Goal: Transaction & Acquisition: Purchase product/service

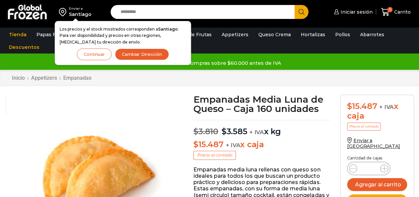
scroll to position [0, 0]
click at [80, 12] on div "Santiago" at bounding box center [80, 14] width 23 height 7
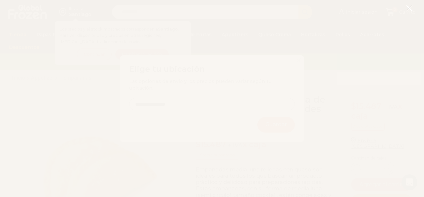
click at [410, 7] on line at bounding box center [409, 8] width 5 height 5
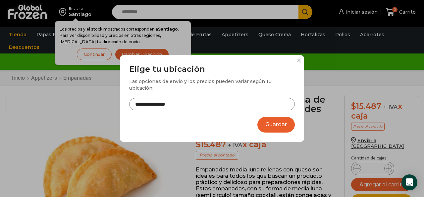
click at [198, 98] on input "**********" at bounding box center [212, 104] width 166 height 12
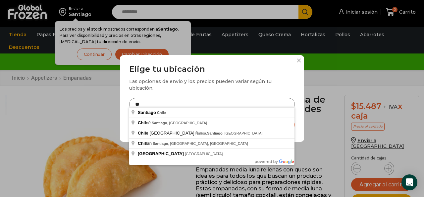
type input "*"
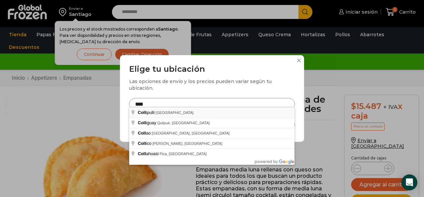
type input "**********"
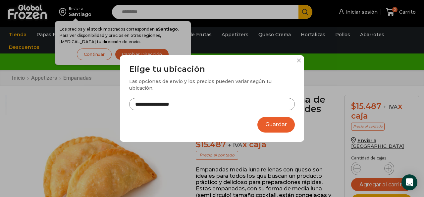
click at [275, 123] on button "Guardar" at bounding box center [275, 125] width 37 height 16
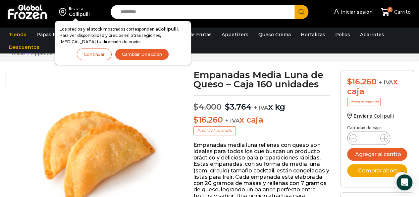
scroll to position [24, 0]
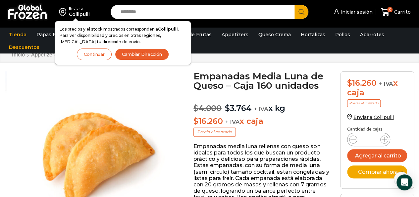
click at [99, 54] on button "Continuar" at bounding box center [94, 54] width 35 height 12
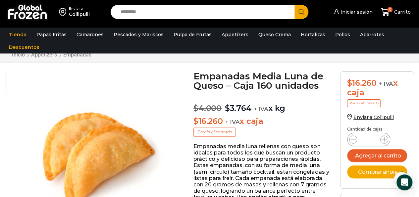
drag, startPoint x: 419, startPoint y: 14, endPoint x: 420, endPoint y: 10, distance: 4.1
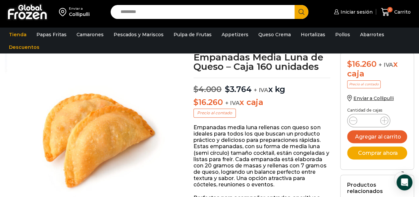
scroll to position [44, 0]
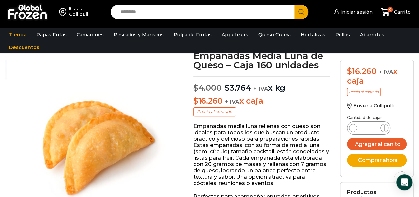
click at [80, 16] on div "Collipulli" at bounding box center [79, 14] width 21 height 7
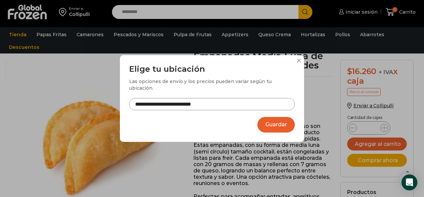
click at [209, 101] on input "**********" at bounding box center [212, 104] width 166 height 12
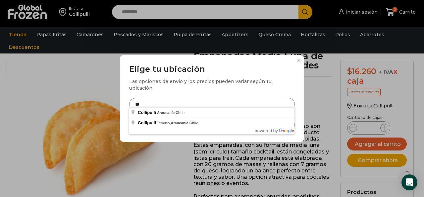
type input "*"
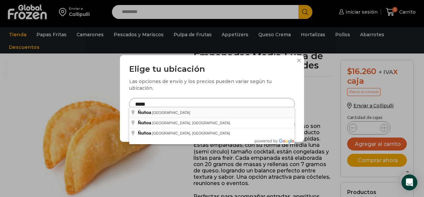
type input "**********"
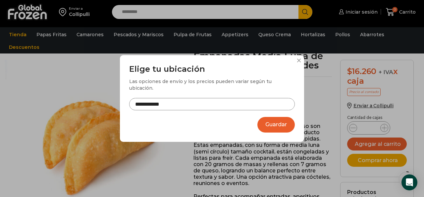
click at [276, 122] on button "Guardar" at bounding box center [275, 125] width 37 height 16
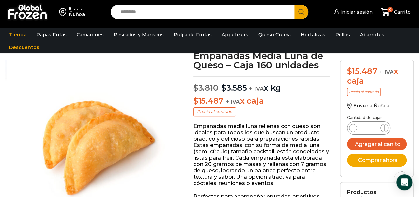
click at [82, 11] on div "Ñuñoa" at bounding box center [77, 14] width 16 height 7
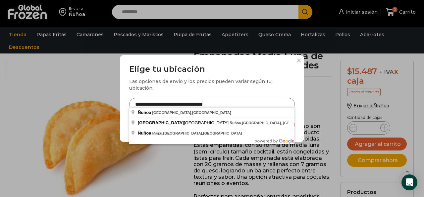
drag, startPoint x: 236, startPoint y: 99, endPoint x: 14, endPoint y: 121, distance: 223.4
click at [14, 121] on div "**********" at bounding box center [212, 98] width 424 height 197
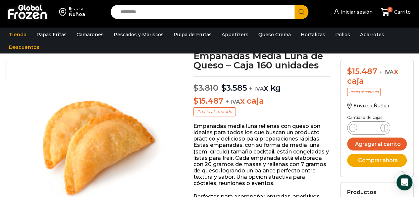
click at [73, 9] on div "Enviar a" at bounding box center [77, 8] width 16 height 5
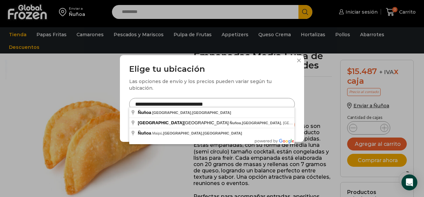
click at [234, 102] on input "**********" at bounding box center [212, 104] width 166 height 12
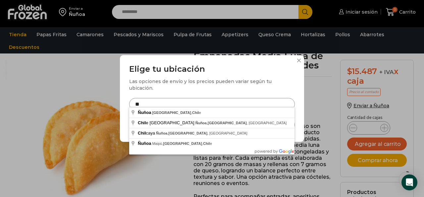
type input "*"
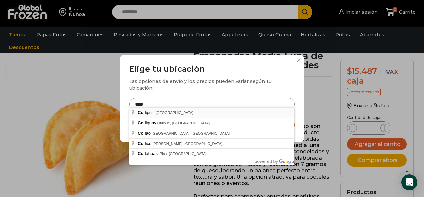
type input "**********"
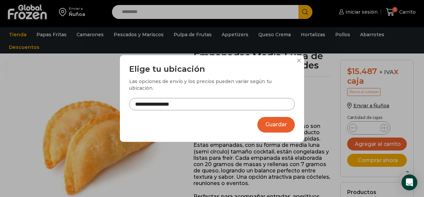
click at [271, 120] on button "Guardar" at bounding box center [275, 125] width 37 height 16
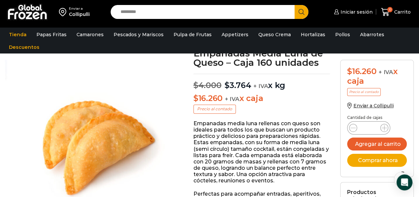
scroll to position [50, 0]
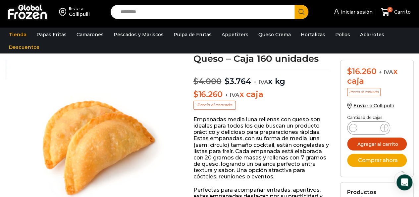
click at [376, 142] on button "Agregar al carrito" at bounding box center [377, 143] width 60 height 13
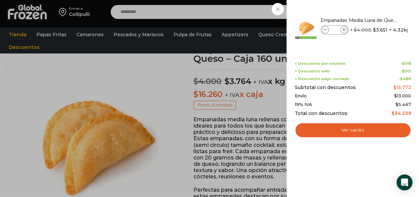
click at [379, 10] on div "1 Carrito 1 1 Shopping Cart *" at bounding box center [395, 12] width 33 height 16
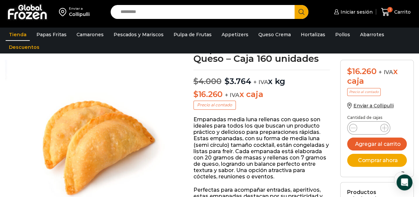
click at [14, 34] on link "Tienda" at bounding box center [18, 34] width 24 height 13
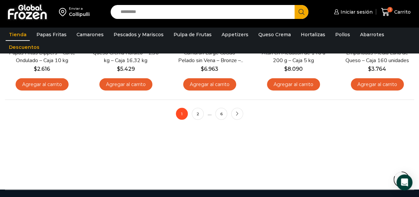
scroll to position [677, 0]
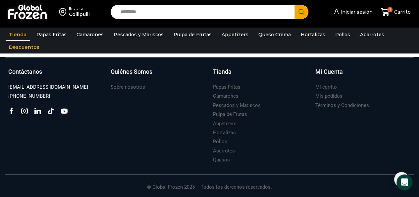
click at [17, 35] on link "Tienda" at bounding box center [18, 34] width 24 height 13
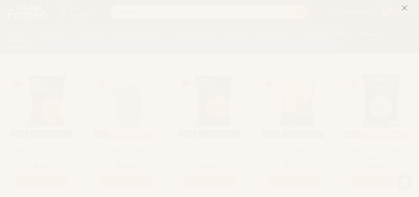
scroll to position [50, 0]
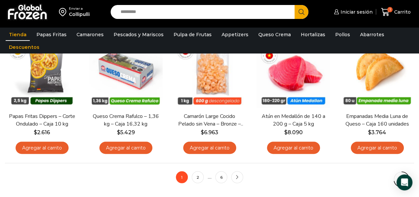
scroll to position [484, 0]
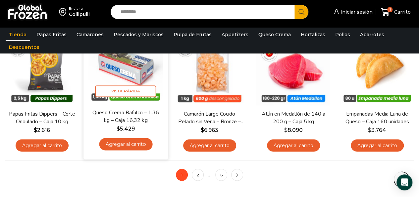
click at [136, 75] on img at bounding box center [125, 66] width 75 height 75
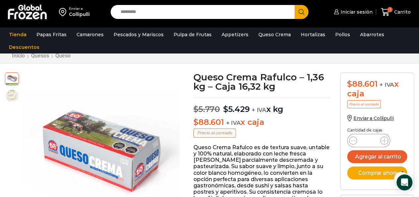
scroll to position [22, 0]
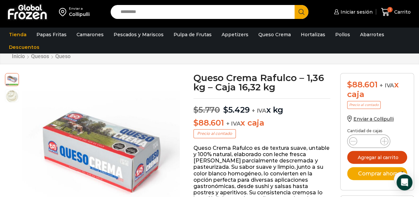
click at [380, 154] on button "Agregar al carrito" at bounding box center [377, 156] width 60 height 13
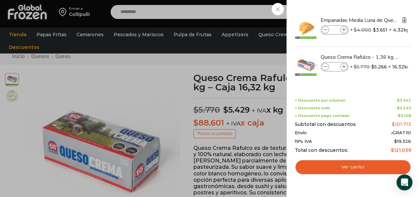
click at [404, 20] on img "Eliminar Empanadas Media Luna de Queso - Caja 160 unidades del carrito" at bounding box center [404, 20] width 6 height 6
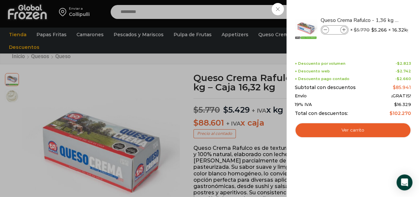
click at [357, 143] on div "1 Shopping Cart Queso Crema Rafulco - 1,36 kg - Caja 16,32 kg Queso Crema Raful…" at bounding box center [353, 98] width 116 height 177
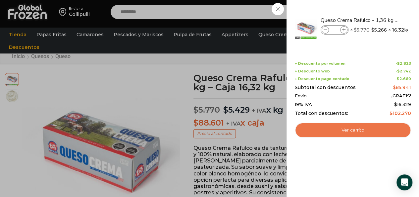
click at [358, 131] on link "Ver carrito" at bounding box center [353, 129] width 116 height 15
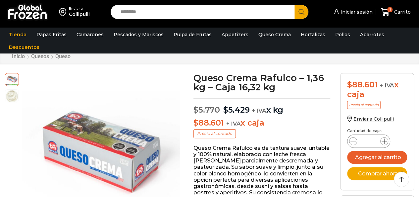
scroll to position [22, 0]
click at [392, 12] on span "1" at bounding box center [387, 12] width 12 height 9
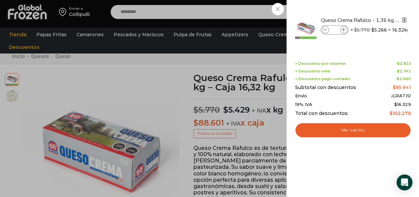
click at [404, 21] on img "Eliminar Queso Crema Rafulco - 1,36 kg - Caja 16,32 kg del carrito" at bounding box center [404, 20] width 6 height 6
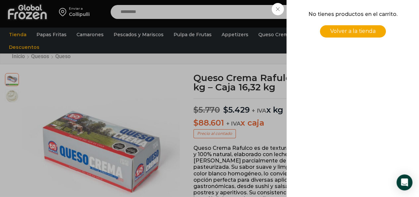
click at [379, 20] on div "0 Carrito 0 0 Shopping Cart No tienes productos en el carrito. Volver a la tien…" at bounding box center [395, 12] width 33 height 16
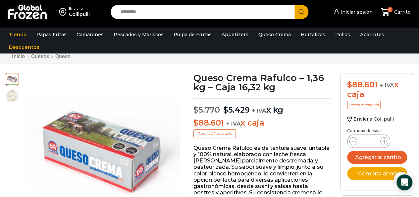
click at [279, 150] on p "Queso Crema Rafulco es de textura suave, untable y 100% natural, elaborado con …" at bounding box center [262, 176] width 137 height 64
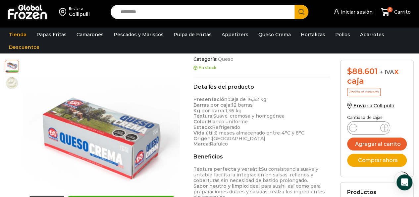
scroll to position [278, 0]
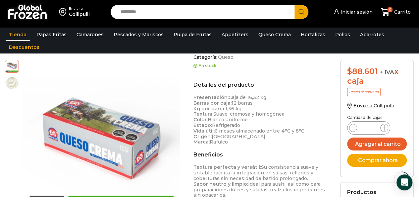
click at [15, 36] on link "Tienda" at bounding box center [18, 34] width 24 height 13
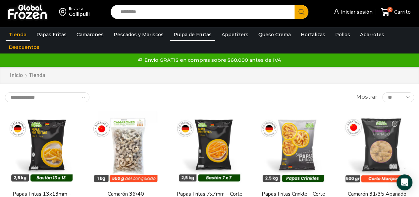
click at [187, 33] on link "Pulpa de Frutas" at bounding box center [192, 34] width 45 height 13
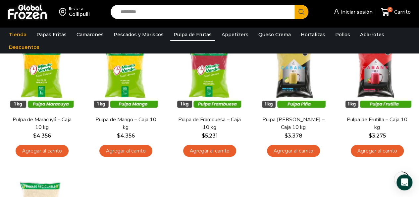
scroll to position [81, 0]
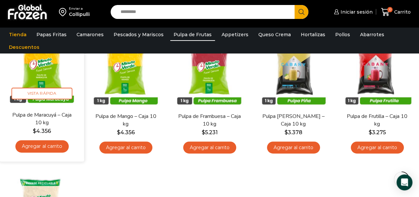
click at [37, 86] on img at bounding box center [42, 68] width 75 height 75
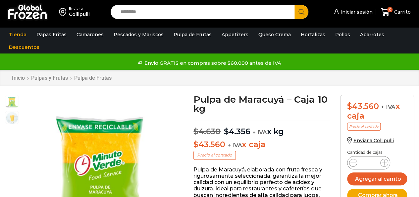
scroll to position [0, 0]
click at [17, 37] on link "Tienda" at bounding box center [18, 34] width 24 height 13
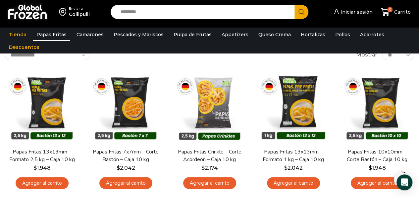
scroll to position [50, 0]
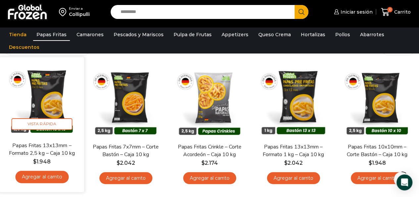
click at [46, 100] on img at bounding box center [42, 99] width 75 height 75
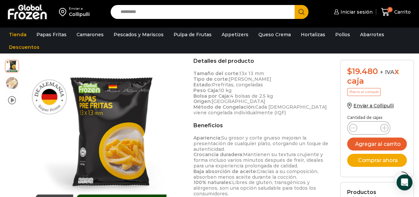
scroll to position [322, 0]
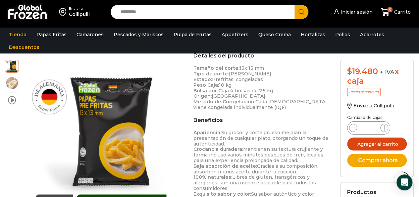
click at [379, 143] on button "Agregar al carrito" at bounding box center [377, 143] width 60 height 13
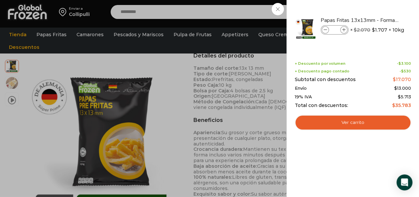
click at [379, 8] on div "1 Carrito 1 1 Shopping Cart *" at bounding box center [395, 12] width 33 height 16
